Goal: Navigation & Orientation: Find specific page/section

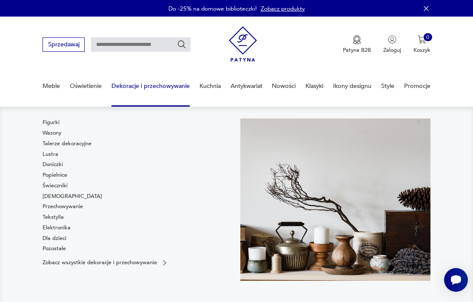
click at [56, 121] on link "Figurki" at bounding box center [51, 123] width 17 height 8
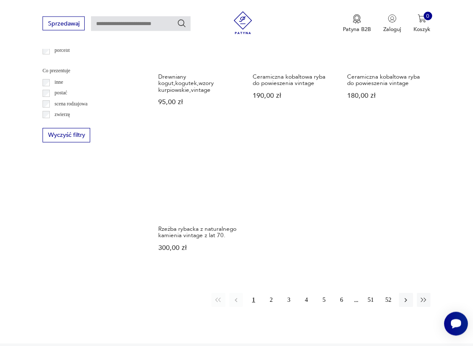
scroll to position [1006, 0]
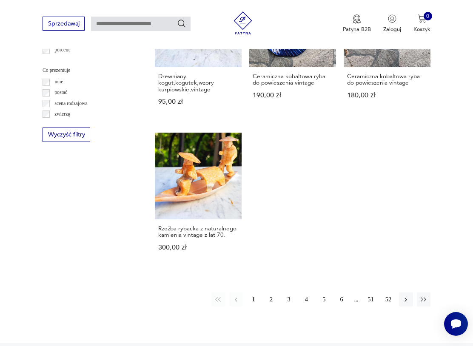
click at [272, 302] on button "2" at bounding box center [271, 300] width 14 height 14
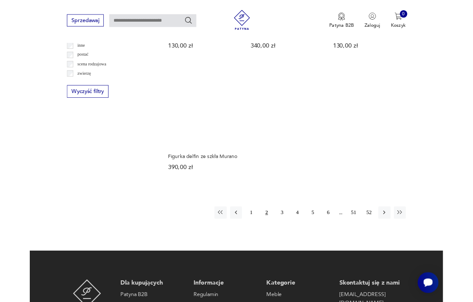
scroll to position [1038, 0]
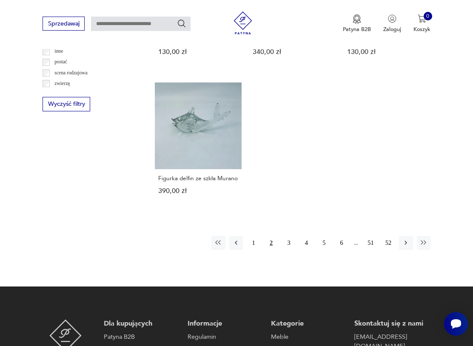
click at [289, 250] on button "3" at bounding box center [289, 243] width 14 height 14
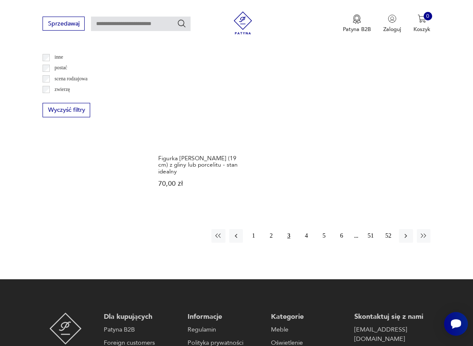
scroll to position [1039, 0]
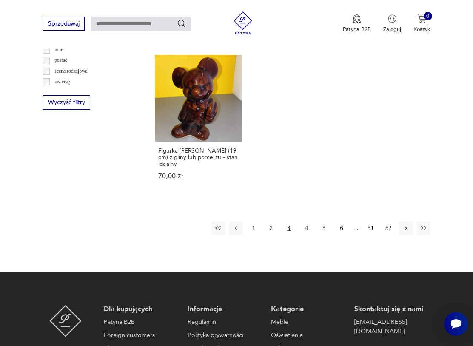
click at [306, 235] on button "4" at bounding box center [306, 229] width 14 height 14
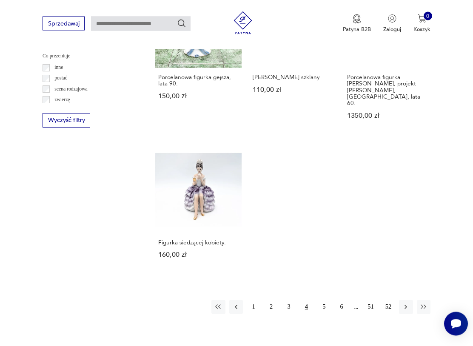
scroll to position [1026, 0]
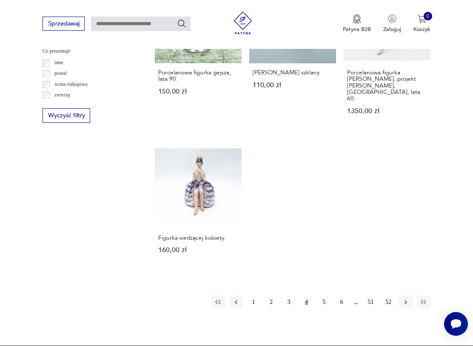
click at [323, 296] on button "5" at bounding box center [324, 303] width 14 height 14
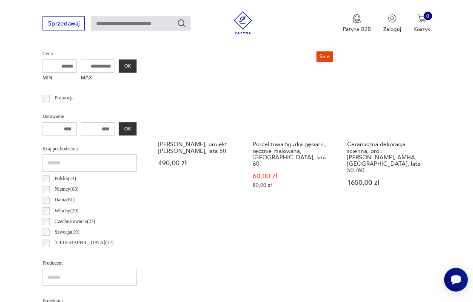
scroll to position [196, 0]
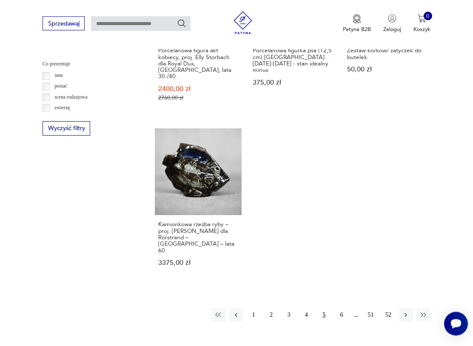
click at [342, 302] on button "6" at bounding box center [342, 316] width 14 height 14
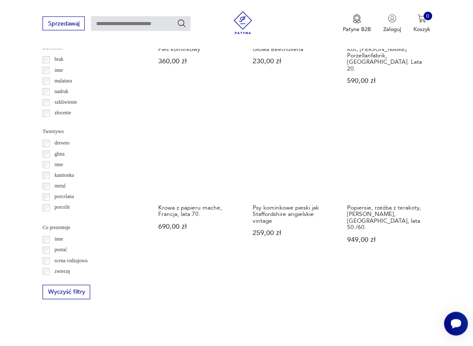
scroll to position [850, 0]
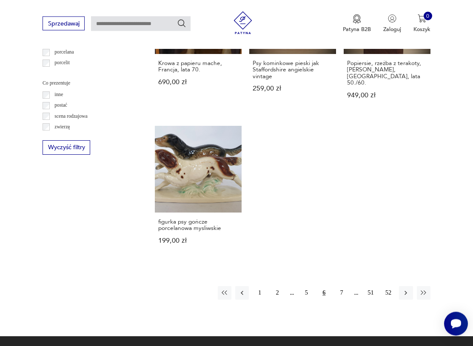
click at [339, 294] on button "7" at bounding box center [342, 294] width 14 height 14
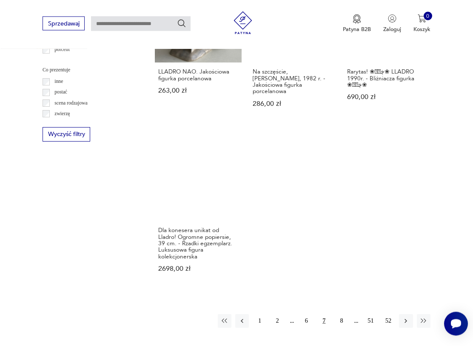
scroll to position [1007, 0]
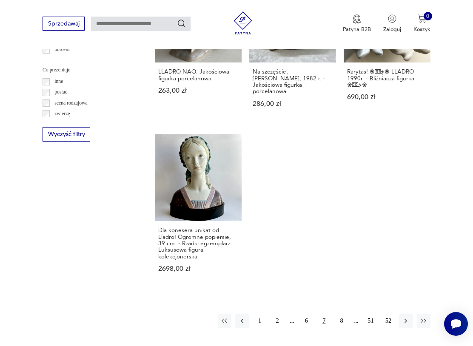
click at [343, 302] on button "8" at bounding box center [342, 321] width 14 height 14
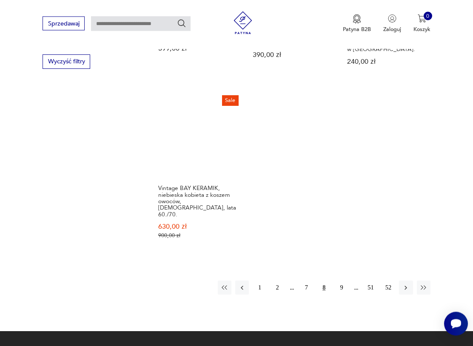
scroll to position [1080, 0]
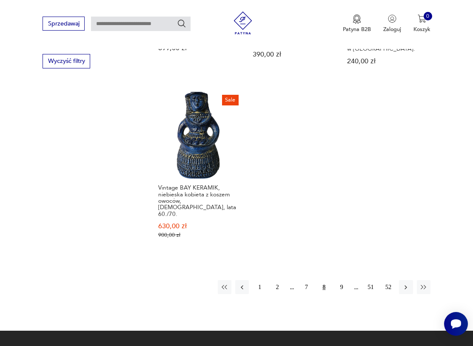
click at [343, 287] on button "9" at bounding box center [342, 287] width 14 height 14
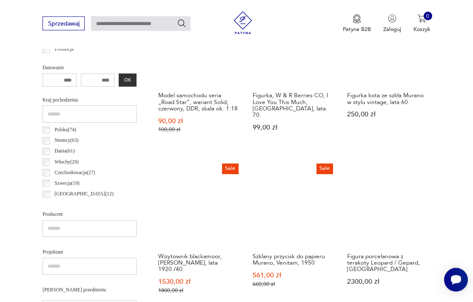
scroll to position [169, 0]
